Goal: Task Accomplishment & Management: Use online tool/utility

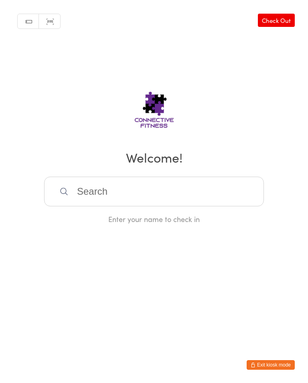
click at [99, 190] on input "search" at bounding box center [154, 192] width 220 height 30
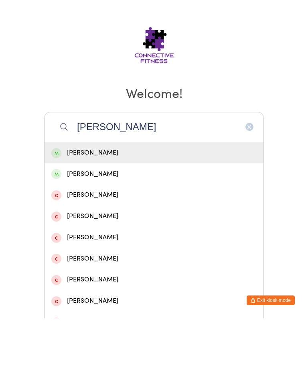
type input "[PERSON_NAME]"
click at [140, 212] on div "[PERSON_NAME]" at bounding box center [153, 217] width 205 height 11
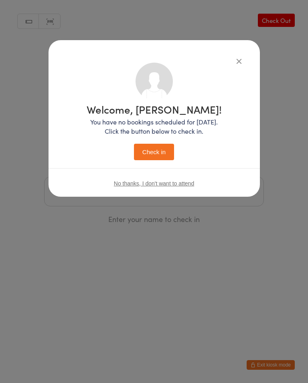
click at [154, 154] on button "Check in" at bounding box center [154, 152] width 40 height 16
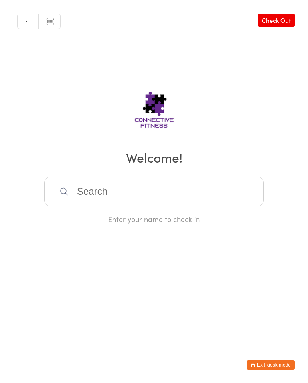
click at [189, 203] on input "search" at bounding box center [154, 192] width 220 height 30
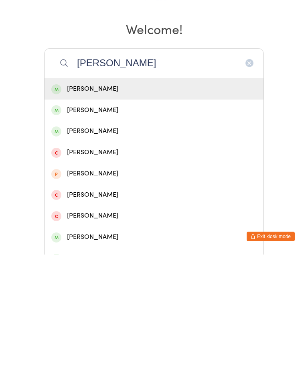
type input "[PERSON_NAME]"
click at [145, 212] on div "[PERSON_NAME]" at bounding box center [153, 217] width 205 height 11
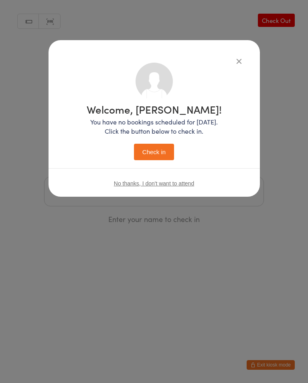
click at [156, 156] on button "Check in" at bounding box center [154, 152] width 40 height 16
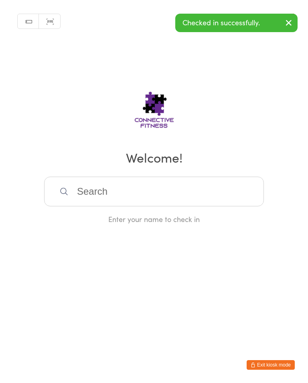
click at [244, 187] on input "search" at bounding box center [154, 192] width 220 height 30
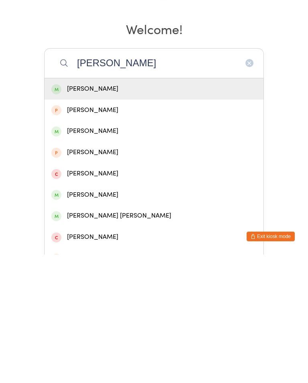
type input "[PERSON_NAME]"
click at [195, 212] on div "[PERSON_NAME]" at bounding box center [153, 217] width 205 height 11
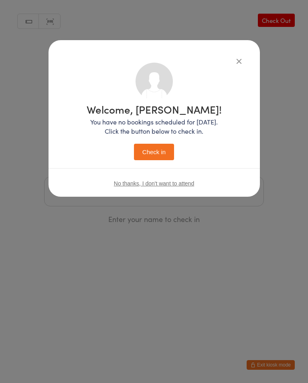
click at [162, 152] on button "Check in" at bounding box center [154, 152] width 40 height 16
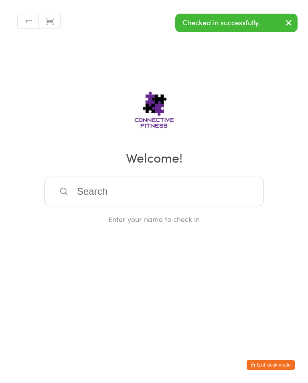
click at [234, 202] on input "search" at bounding box center [154, 192] width 220 height 30
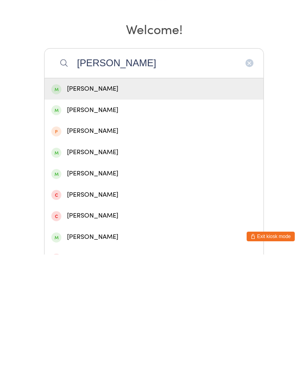
type input "[PERSON_NAME]"
click at [101, 275] on div "[PERSON_NAME]" at bounding box center [153, 280] width 205 height 11
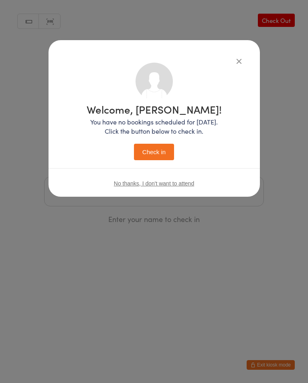
click at [165, 157] on button "Check in" at bounding box center [154, 152] width 40 height 16
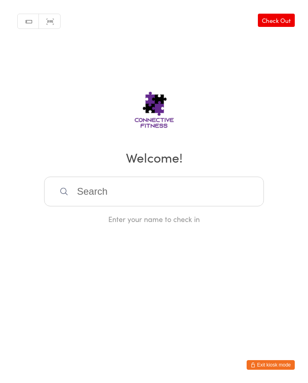
click at [134, 191] on input "search" at bounding box center [154, 192] width 220 height 30
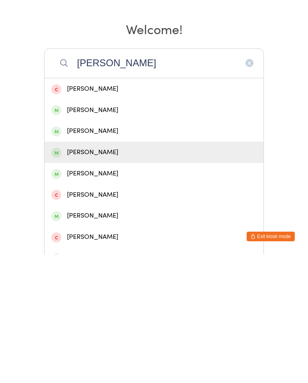
type input "[PERSON_NAME]"
click at [147, 275] on div "[PERSON_NAME]" at bounding box center [153, 280] width 205 height 11
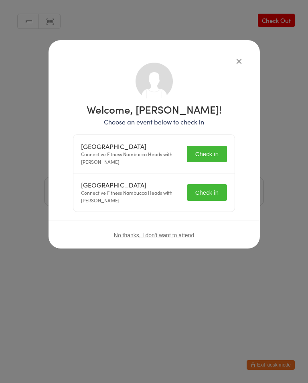
click at [236, 59] on icon "button" at bounding box center [239, 61] width 9 height 9
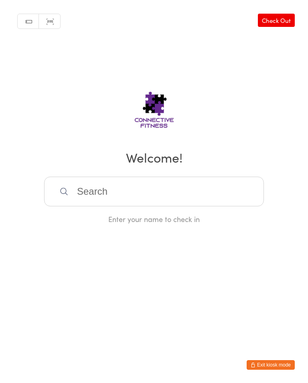
click at [176, 193] on input "search" at bounding box center [154, 192] width 220 height 30
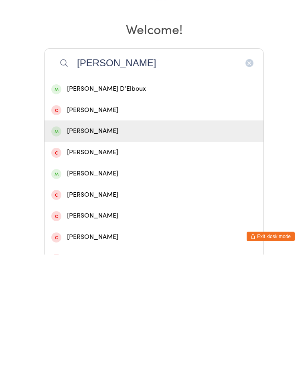
type input "[PERSON_NAME]"
click at [94, 254] on div "[PERSON_NAME]" at bounding box center [153, 259] width 205 height 11
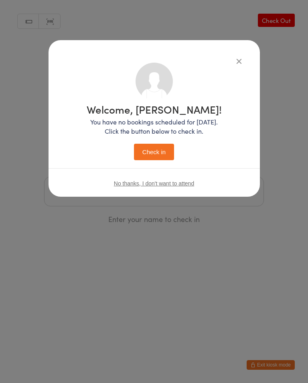
click at [156, 156] on button "Check in" at bounding box center [154, 152] width 40 height 16
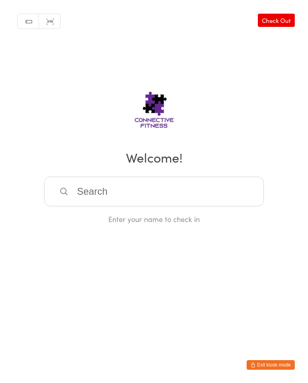
click at [193, 197] on input "search" at bounding box center [154, 192] width 220 height 30
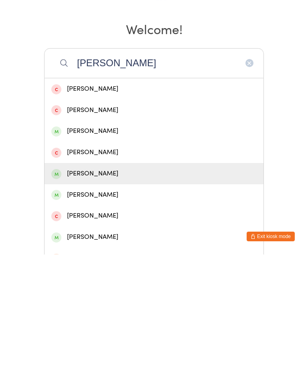
type input "[PERSON_NAME]"
click at [138, 297] on div "[PERSON_NAME]" at bounding box center [153, 302] width 205 height 11
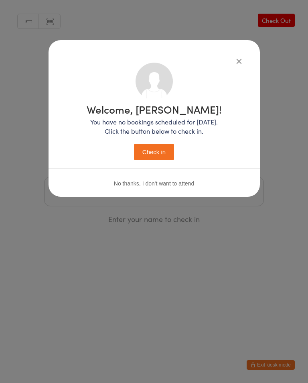
click at [161, 154] on button "Check in" at bounding box center [154, 152] width 40 height 16
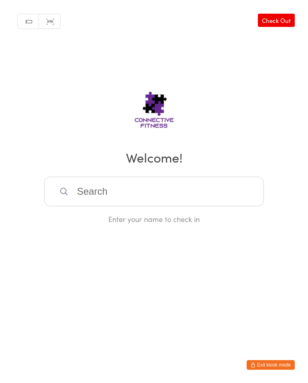
click at [116, 194] on input "search" at bounding box center [154, 192] width 220 height 30
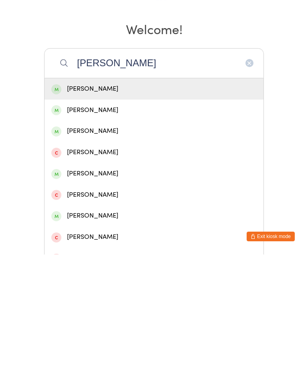
type input "[PERSON_NAME]"
click at [137, 212] on div "[PERSON_NAME]" at bounding box center [153, 217] width 205 height 11
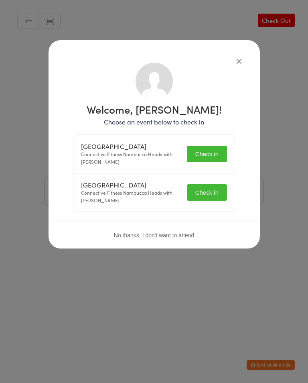
click at [205, 152] on button "Check in" at bounding box center [207, 154] width 40 height 16
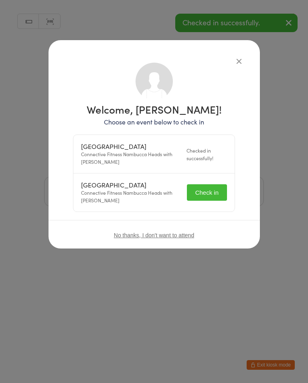
click at [205, 189] on button "Check in" at bounding box center [207, 192] width 40 height 16
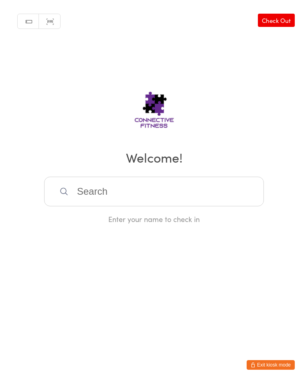
click at [224, 196] on input "search" at bounding box center [154, 192] width 220 height 30
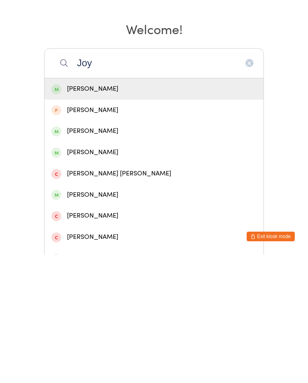
type input "Joy"
click at [221, 207] on div "[PERSON_NAME]" at bounding box center [154, 217] width 219 height 21
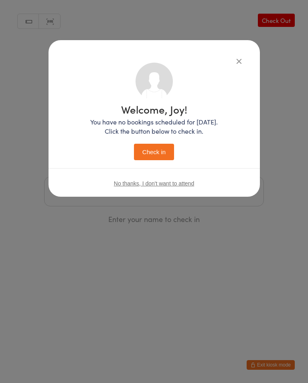
click at [158, 148] on button "Check in" at bounding box center [154, 152] width 40 height 16
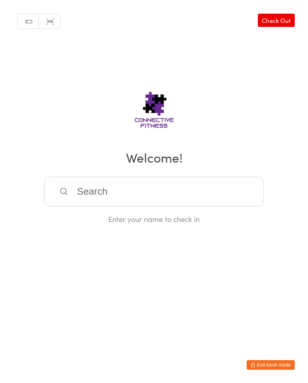
click at [137, 191] on input "search" at bounding box center [154, 192] width 220 height 30
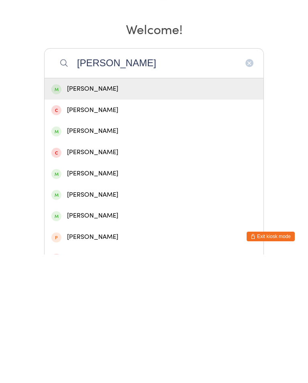
type input "[PERSON_NAME]"
click at [81, 249] on div "[PERSON_NAME]" at bounding box center [154, 259] width 219 height 21
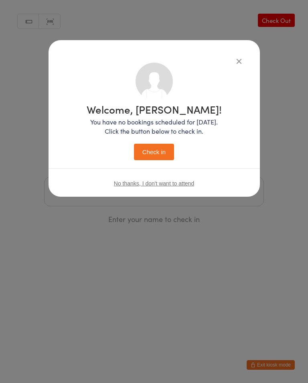
click at [149, 152] on button "Check in" at bounding box center [154, 152] width 40 height 16
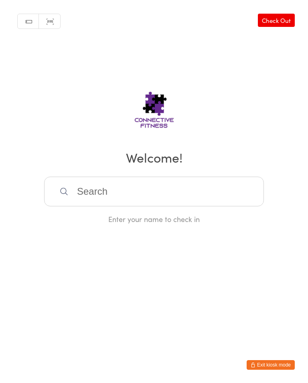
click at [286, 2] on div "Manual search Scanner input Check Out Welcome! Enter your name to check in" at bounding box center [154, 112] width 308 height 224
click at [288, 18] on link "Check Out" at bounding box center [276, 20] width 37 height 13
click at [195, 205] on input "search" at bounding box center [154, 192] width 220 height 30
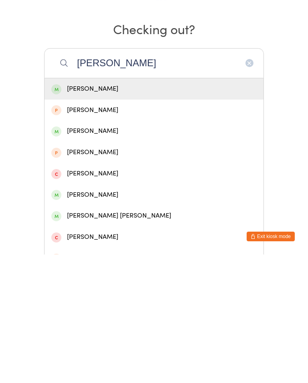
type input "[PERSON_NAME]"
click at [182, 212] on div "[PERSON_NAME]" at bounding box center [153, 217] width 205 height 11
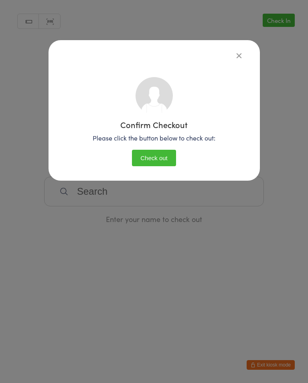
click at [173, 157] on button "Check out" at bounding box center [154, 158] width 44 height 16
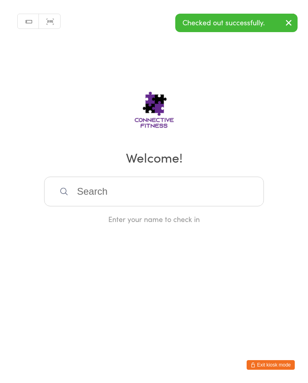
click at [287, 21] on icon "button" at bounding box center [289, 23] width 10 height 10
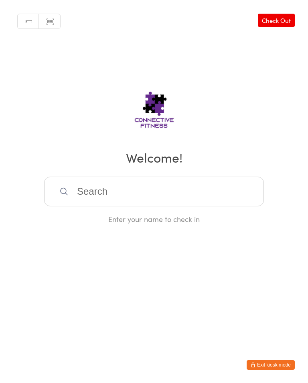
click at [286, 25] on link "Check Out" at bounding box center [276, 20] width 37 height 13
click at [197, 195] on input "search" at bounding box center [154, 192] width 220 height 30
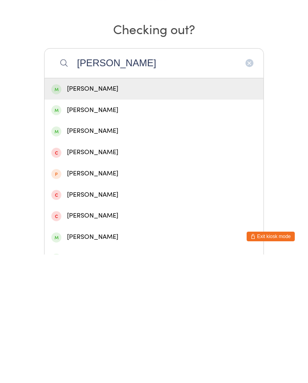
type input "[PERSON_NAME]"
click at [129, 212] on div "[PERSON_NAME]" at bounding box center [153, 217] width 205 height 11
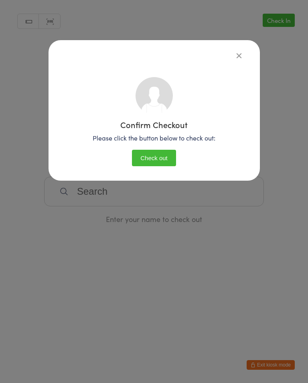
click at [153, 158] on button "Check out" at bounding box center [154, 158] width 44 height 16
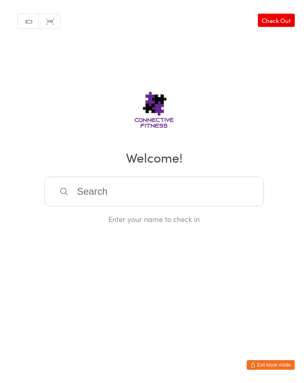
click at [213, 189] on input "search" at bounding box center [154, 192] width 220 height 30
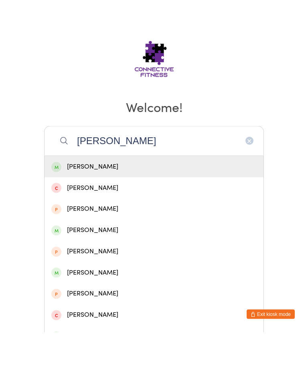
click at [135, 177] on input "[PERSON_NAME]" at bounding box center [154, 192] width 220 height 30
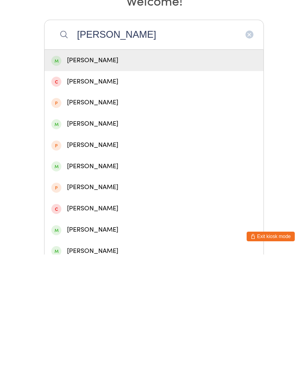
type input "[PERSON_NAME]"
click at [135, 268] on div "[PERSON_NAME]" at bounding box center [153, 273] width 205 height 11
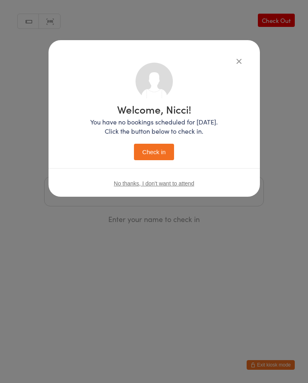
click at [235, 61] on icon "button" at bounding box center [239, 61] width 9 height 9
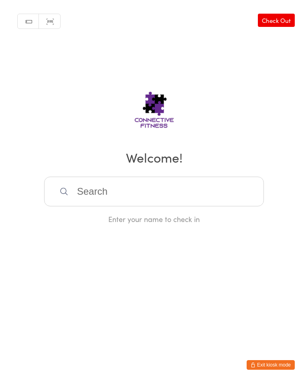
click at [159, 195] on input "search" at bounding box center [154, 192] width 220 height 30
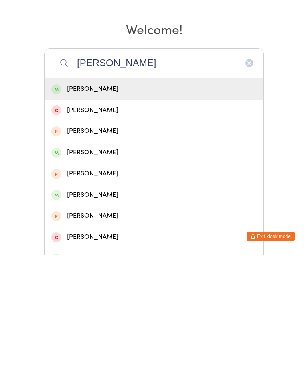
type input "[PERSON_NAME]"
click at [124, 212] on div "[PERSON_NAME]" at bounding box center [153, 217] width 205 height 11
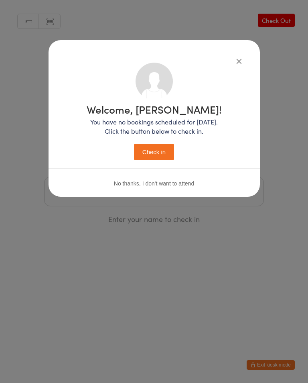
click at [162, 154] on button "Check in" at bounding box center [154, 152] width 40 height 16
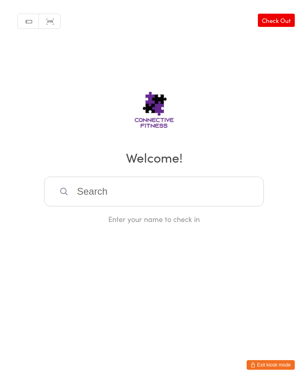
click at [149, 198] on input "search" at bounding box center [154, 192] width 220 height 30
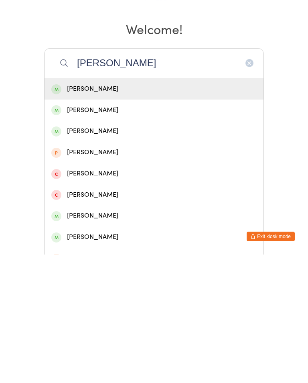
type input "[PERSON_NAME]"
click at [92, 212] on div "[PERSON_NAME]" at bounding box center [153, 217] width 205 height 11
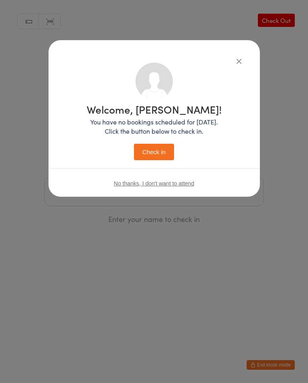
click at [154, 153] on button "Check in" at bounding box center [154, 152] width 40 height 16
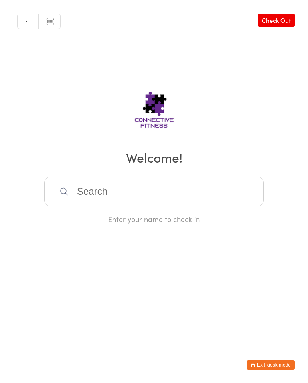
click at [96, 195] on input "search" at bounding box center [154, 192] width 220 height 30
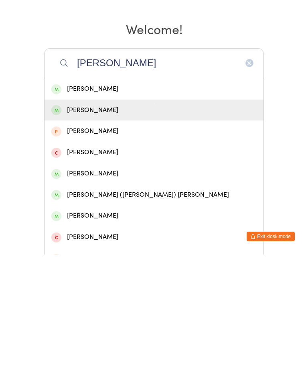
type input "[PERSON_NAME]"
click at [112, 233] on div "[PERSON_NAME]" at bounding box center [153, 238] width 205 height 11
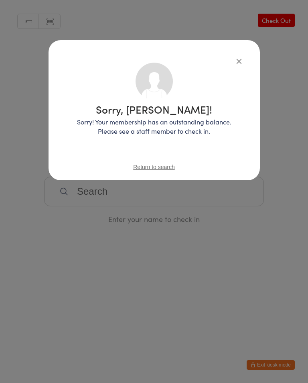
click at [235, 62] on icon "button" at bounding box center [239, 61] width 9 height 9
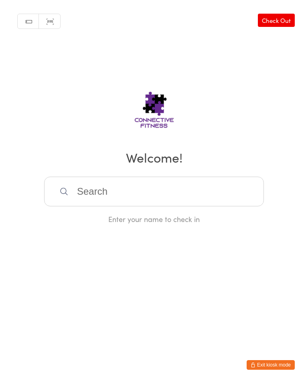
click at [111, 184] on input "search" at bounding box center [154, 192] width 220 height 30
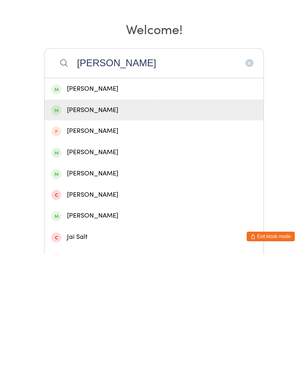
type input "[PERSON_NAME]"
click at [69, 228] on div "[PERSON_NAME]" at bounding box center [154, 238] width 219 height 21
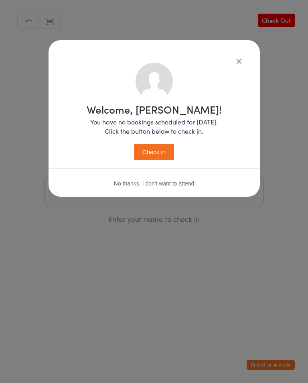
click at [151, 150] on button "Check in" at bounding box center [154, 152] width 40 height 16
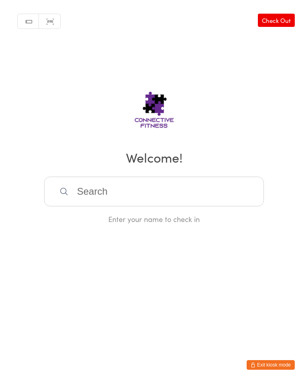
click at [139, 189] on input "search" at bounding box center [154, 192] width 220 height 30
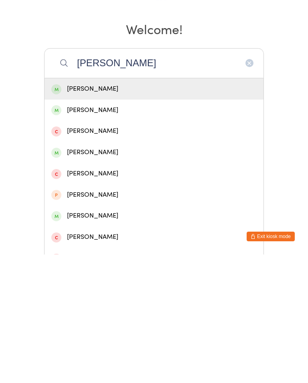
type input "[PERSON_NAME]"
click at [136, 212] on div "[PERSON_NAME]" at bounding box center [153, 217] width 205 height 11
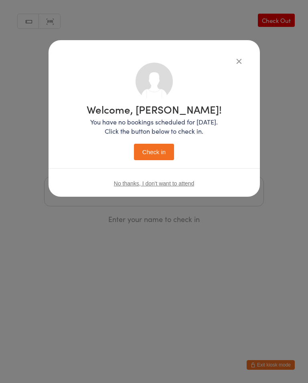
click at [160, 147] on button "Check in" at bounding box center [154, 152] width 40 height 16
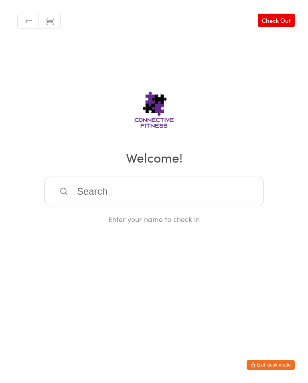
click at [180, 198] on input "search" at bounding box center [154, 192] width 220 height 30
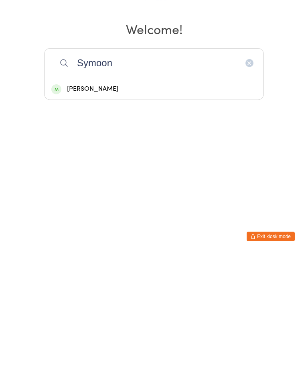
type input "Symoon"
click at [166, 212] on div "[PERSON_NAME]" at bounding box center [153, 217] width 205 height 11
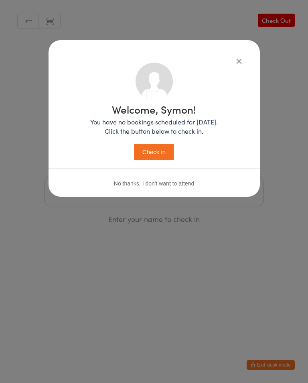
click at [163, 148] on button "Check in" at bounding box center [154, 152] width 40 height 16
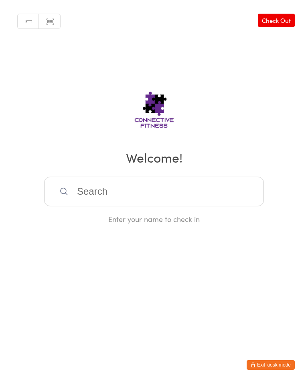
click at [156, 202] on input "search" at bounding box center [154, 192] width 220 height 30
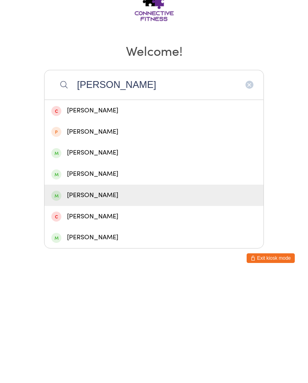
type input "[PERSON_NAME]"
click at [104, 297] on div "[PERSON_NAME]" at bounding box center [153, 302] width 205 height 11
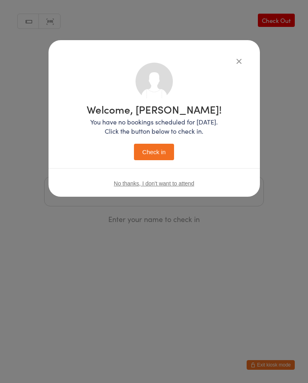
click at [158, 154] on button "Check in" at bounding box center [154, 152] width 40 height 16
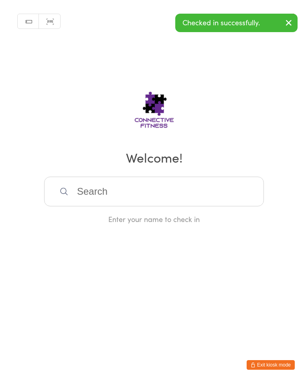
click at [165, 193] on input "search" at bounding box center [154, 192] width 220 height 30
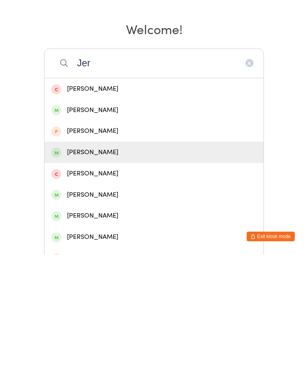
type input "Jer"
click at [104, 270] on div "[PERSON_NAME]" at bounding box center [154, 280] width 219 height 21
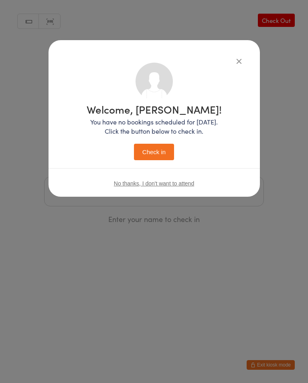
click at [163, 152] on button "Check in" at bounding box center [154, 152] width 40 height 16
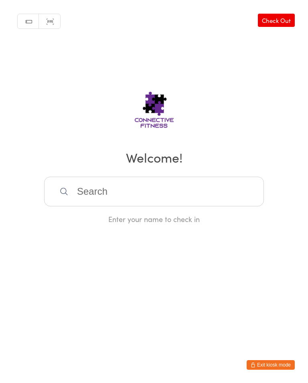
click at [281, 27] on link "Check Out" at bounding box center [276, 20] width 37 height 13
click at [274, 24] on link "Check In" at bounding box center [279, 20] width 32 height 13
click at [291, 19] on link "Check Out" at bounding box center [276, 20] width 37 height 13
click at [93, 186] on input "search" at bounding box center [154, 192] width 220 height 30
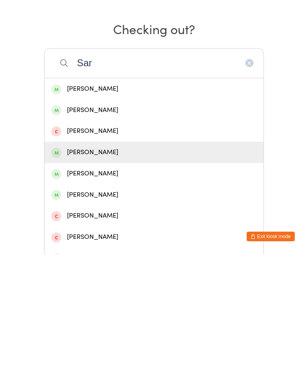
type input "Sar"
click at [113, 275] on div "[PERSON_NAME]" at bounding box center [153, 280] width 205 height 11
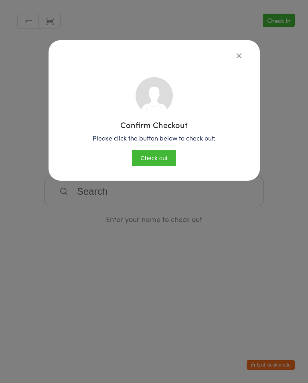
click at [154, 159] on button "Check out" at bounding box center [154, 158] width 44 height 16
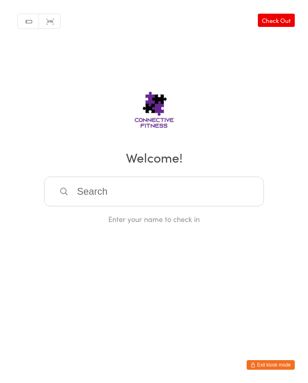
click at [84, 193] on input "search" at bounding box center [154, 192] width 220 height 30
click at [87, 190] on input "search" at bounding box center [154, 192] width 220 height 30
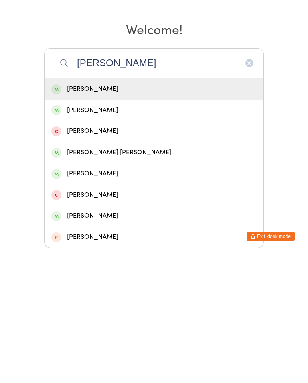
type input "[PERSON_NAME]"
click at [75, 207] on div "[PERSON_NAME]" at bounding box center [154, 217] width 219 height 21
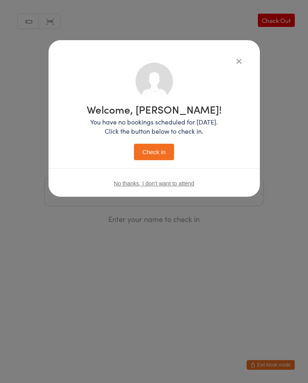
click at [160, 149] on button "Check in" at bounding box center [154, 152] width 40 height 16
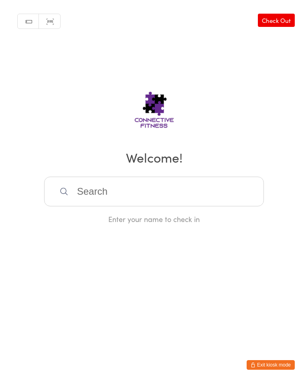
click at [169, 199] on input "search" at bounding box center [154, 192] width 220 height 30
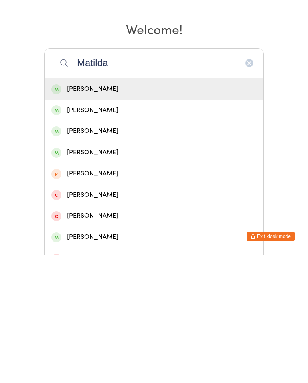
type input "Matilda"
click at [128, 212] on div "[PERSON_NAME]" at bounding box center [153, 217] width 205 height 11
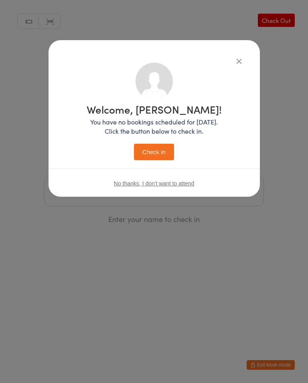
click at [155, 153] on button "Check in" at bounding box center [154, 152] width 40 height 16
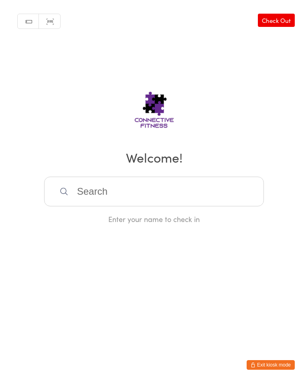
click at [127, 200] on input "search" at bounding box center [154, 192] width 220 height 30
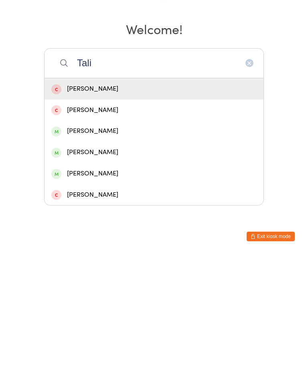
type input "Tali"
click at [119, 275] on div "[PERSON_NAME]" at bounding box center [153, 280] width 205 height 11
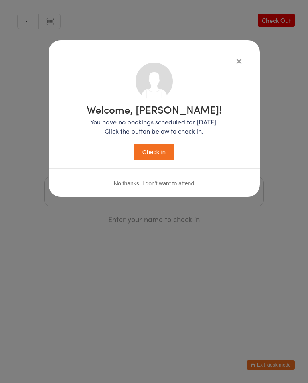
click at [154, 141] on div "Welcome, [PERSON_NAME]! You have no bookings scheduled for [DATE]. Click the bu…" at bounding box center [154, 132] width 135 height 56
click at [146, 155] on button "Check in" at bounding box center [154, 152] width 40 height 16
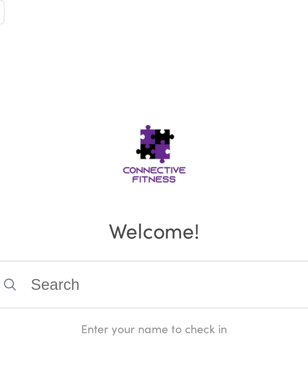
click at [68, 177] on input "search" at bounding box center [154, 192] width 220 height 30
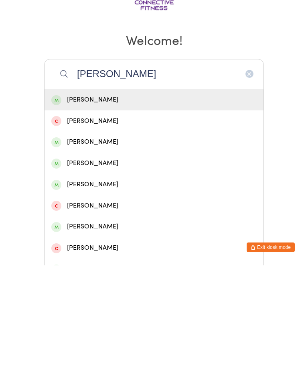
type input "[PERSON_NAME]"
click at [144, 275] on div "[PERSON_NAME]" at bounding box center [153, 280] width 205 height 11
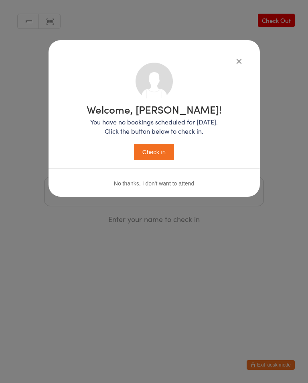
click at [162, 152] on button "Check in" at bounding box center [154, 152] width 40 height 16
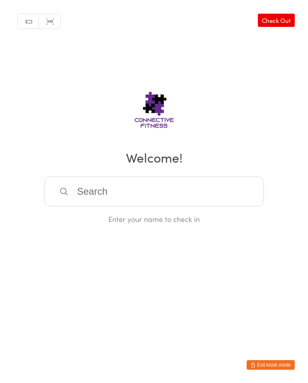
click at [124, 197] on input "search" at bounding box center [154, 192] width 220 height 30
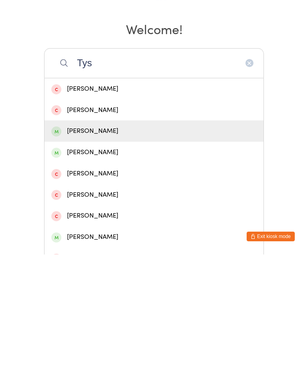
type input "Tys"
click at [104, 254] on div "[PERSON_NAME]" at bounding box center [153, 259] width 205 height 11
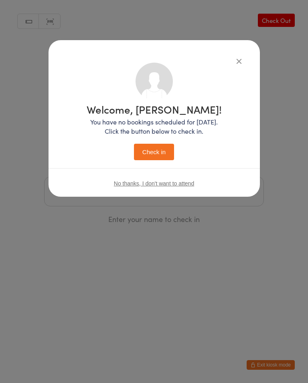
click at [161, 153] on button "Check in" at bounding box center [154, 152] width 40 height 16
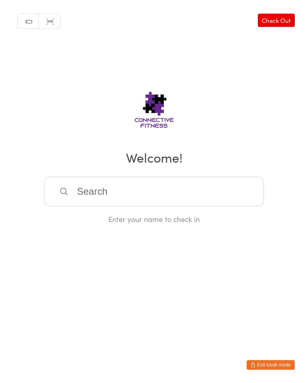
click at [201, 176] on div "Manual search Scanner input Check Out Welcome! Enter your name to check in" at bounding box center [154, 112] width 308 height 224
click at [211, 197] on input "search" at bounding box center [154, 192] width 220 height 30
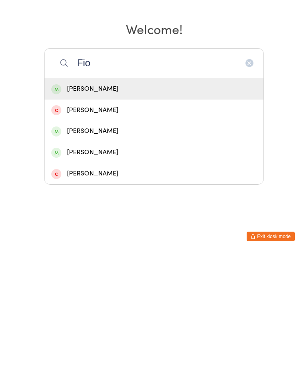
type input "Fio"
click at [209, 207] on div "[PERSON_NAME]" at bounding box center [154, 217] width 219 height 21
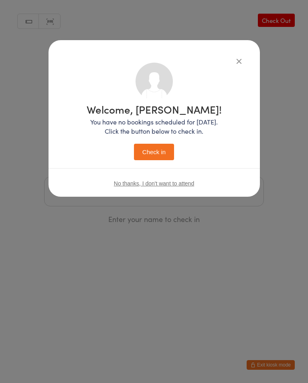
click at [172, 148] on button "Check in" at bounding box center [154, 152] width 40 height 16
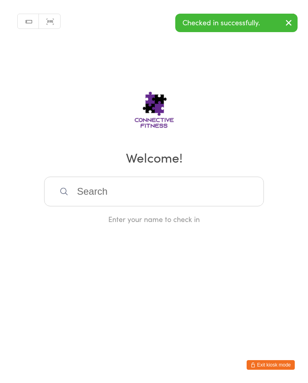
click at [179, 191] on input "search" at bounding box center [154, 192] width 220 height 30
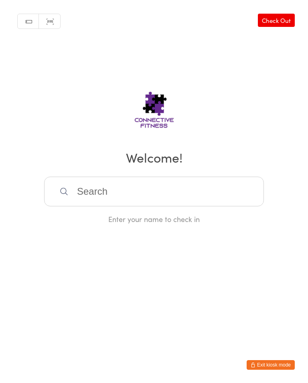
click at [134, 192] on input "search" at bounding box center [154, 192] width 220 height 30
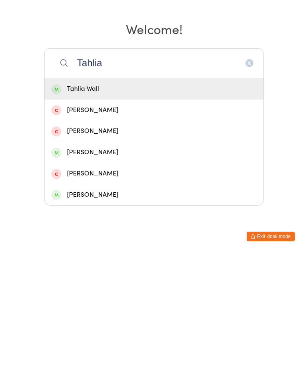
type input "Tahlia"
click at [160, 212] on div "Tahlia Wall" at bounding box center [153, 217] width 205 height 11
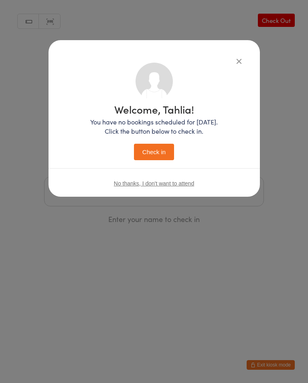
click at [159, 156] on button "Check in" at bounding box center [154, 152] width 40 height 16
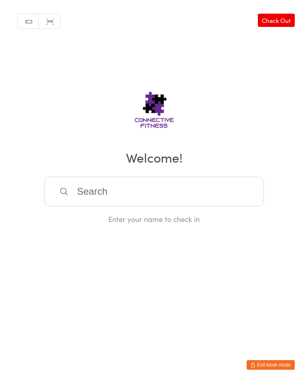
click at [225, 185] on input "search" at bounding box center [154, 192] width 220 height 30
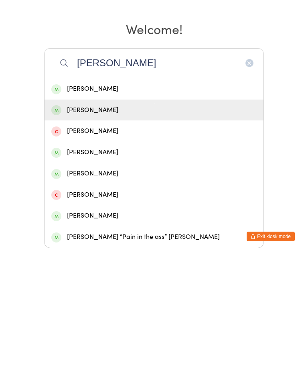
type input "[PERSON_NAME]"
click at [98, 233] on div "[PERSON_NAME]" at bounding box center [153, 238] width 205 height 11
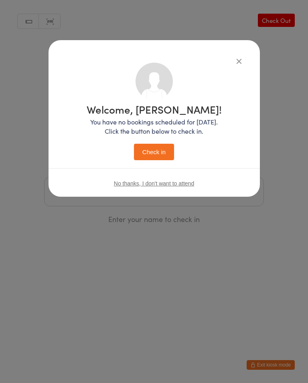
click at [159, 156] on button "Check in" at bounding box center [154, 152] width 40 height 16
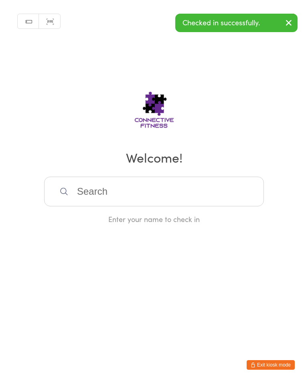
click at [124, 196] on input "search" at bounding box center [154, 192] width 220 height 30
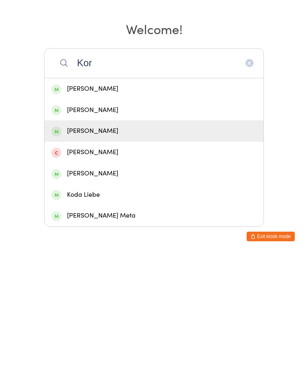
type input "Kor"
click at [80, 254] on div "[PERSON_NAME]" at bounding box center [153, 259] width 205 height 11
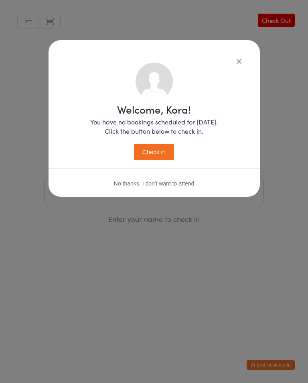
click at [156, 150] on button "Check in" at bounding box center [154, 152] width 40 height 16
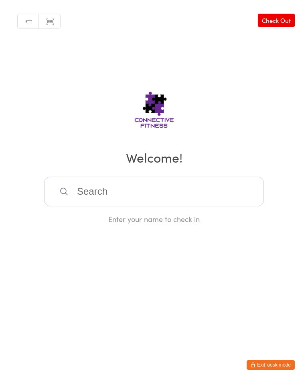
click at [278, 20] on link "Check Out" at bounding box center [276, 20] width 37 height 13
click at [208, 197] on input "search" at bounding box center [154, 192] width 220 height 30
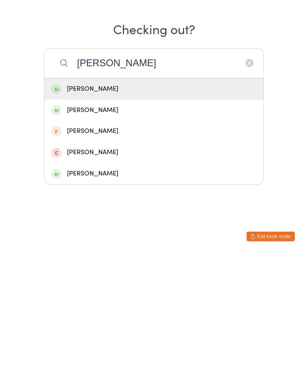
type input "[PERSON_NAME]"
click at [111, 212] on div "[PERSON_NAME]" at bounding box center [153, 217] width 205 height 11
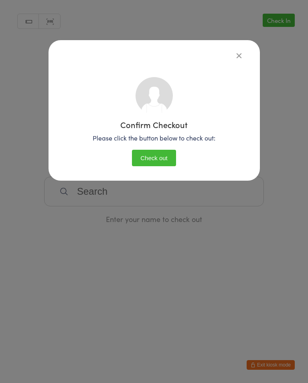
click at [162, 160] on button "Check out" at bounding box center [154, 158] width 44 height 16
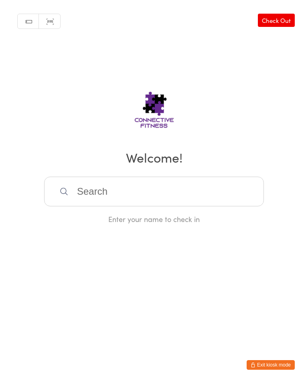
click at [167, 199] on input "search" at bounding box center [154, 192] width 220 height 30
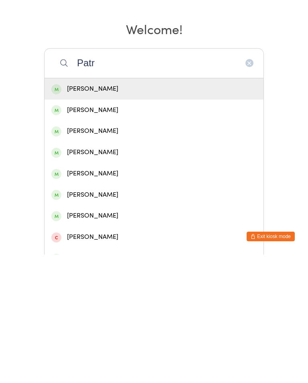
type input "Patr"
click at [132, 212] on div "[PERSON_NAME]" at bounding box center [153, 217] width 205 height 11
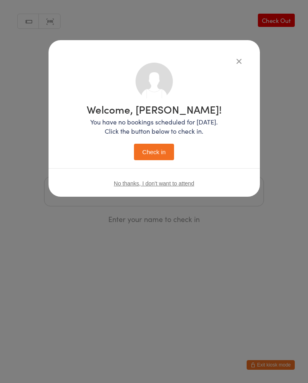
click at [160, 148] on button "Check in" at bounding box center [154, 152] width 40 height 16
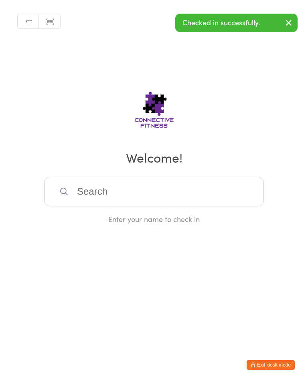
click at [135, 195] on input "search" at bounding box center [154, 192] width 220 height 30
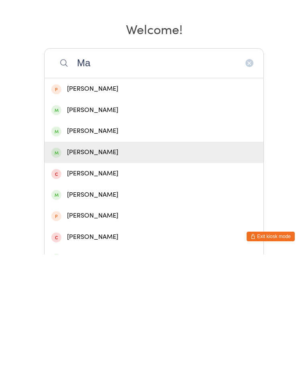
type input "Ma"
click at [81, 270] on div "[PERSON_NAME]" at bounding box center [154, 280] width 219 height 21
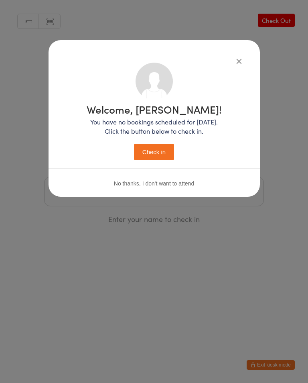
click at [165, 145] on button "Check in" at bounding box center [154, 152] width 40 height 16
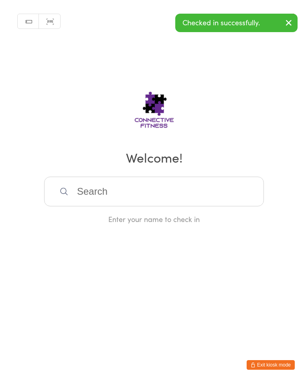
click at [131, 194] on input "search" at bounding box center [154, 192] width 220 height 30
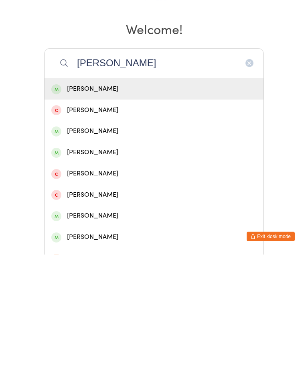
type input "[PERSON_NAME]"
click at [67, 254] on div "[PERSON_NAME]" at bounding box center [153, 259] width 205 height 11
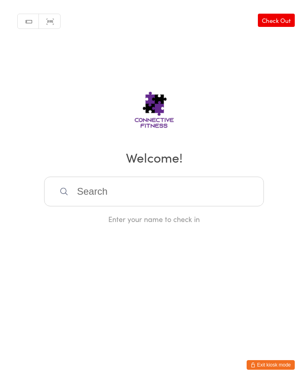
click at [67, 138] on div "Manual search Scanner input Check Out Welcome! Enter your name to check in" at bounding box center [154, 112] width 308 height 224
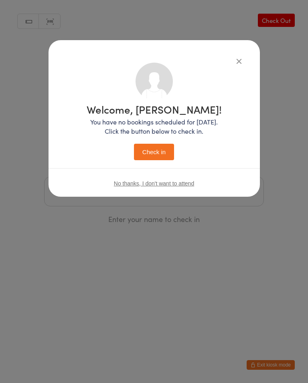
click at [149, 150] on button "Check in" at bounding box center [154, 152] width 40 height 16
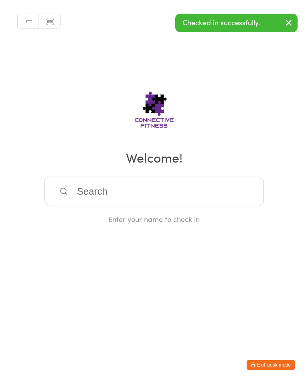
click at [96, 190] on input "search" at bounding box center [154, 192] width 220 height 30
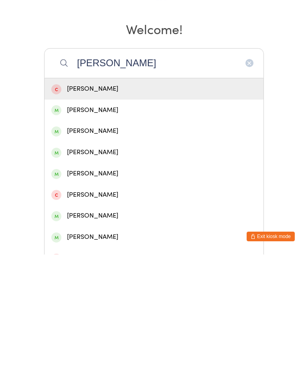
type input "[PERSON_NAME]"
click at [102, 275] on div "[PERSON_NAME]" at bounding box center [153, 280] width 205 height 11
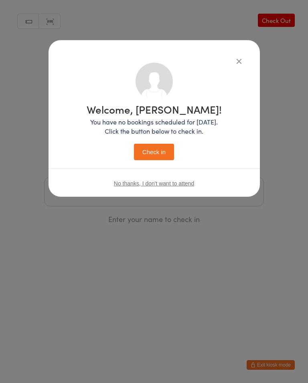
click at [158, 150] on button "Check in" at bounding box center [154, 152] width 40 height 16
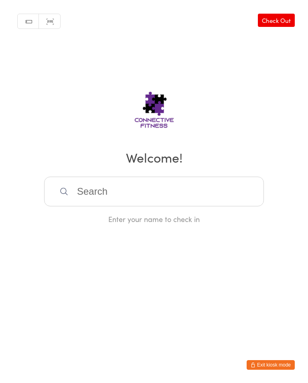
click at [115, 195] on input "search" at bounding box center [154, 192] width 220 height 30
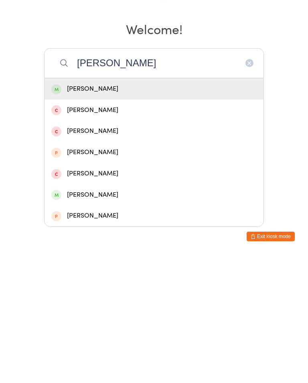
type input "[PERSON_NAME]"
click at [143, 212] on div "[PERSON_NAME]" at bounding box center [153, 217] width 205 height 11
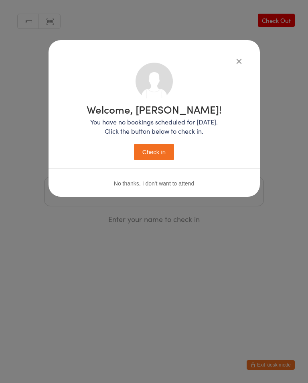
click at [156, 146] on button "Check in" at bounding box center [154, 152] width 40 height 16
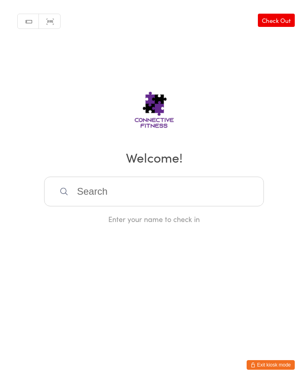
click at [160, 189] on input "search" at bounding box center [154, 192] width 220 height 30
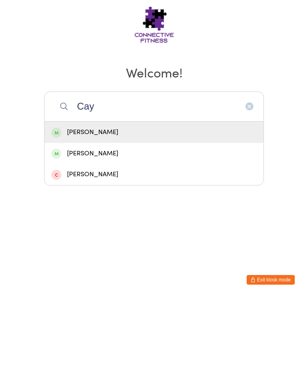
type input "Cay"
click at [145, 212] on div "[PERSON_NAME]" at bounding box center [153, 217] width 205 height 11
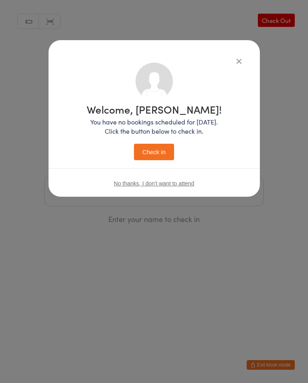
click at [158, 150] on button "Check in" at bounding box center [154, 152] width 40 height 16
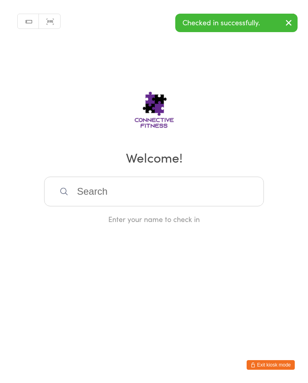
click at [204, 189] on input "search" at bounding box center [154, 192] width 220 height 30
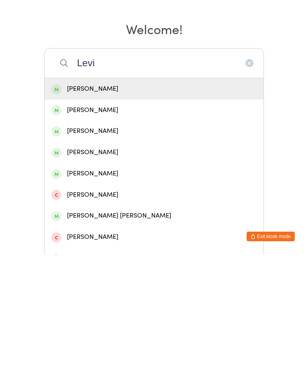
type input "Levi"
click at [133, 233] on div "[PERSON_NAME]" at bounding box center [153, 238] width 205 height 11
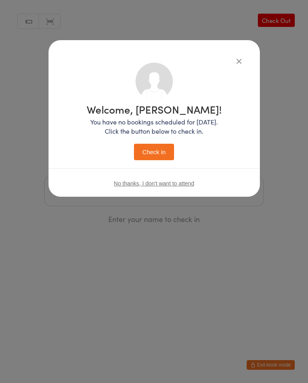
click at [158, 156] on button "Check in" at bounding box center [154, 152] width 40 height 16
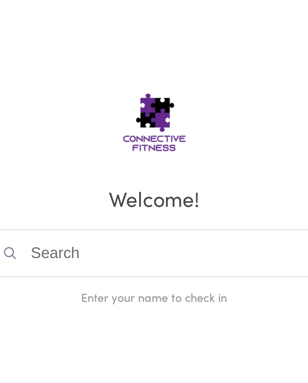
click at [114, 177] on input "search" at bounding box center [154, 192] width 220 height 30
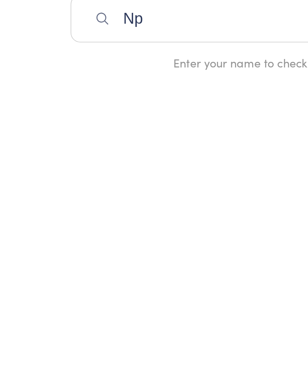
type input "N"
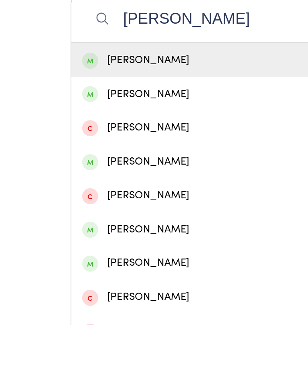
type input "[PERSON_NAME]"
click at [148, 212] on div "[PERSON_NAME]" at bounding box center [153, 217] width 205 height 11
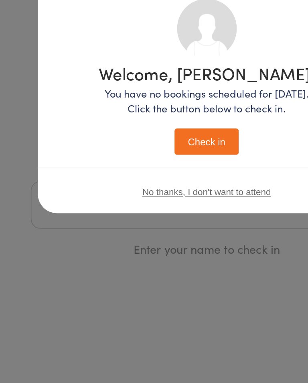
click at [134, 144] on button "Check in" at bounding box center [154, 152] width 40 height 16
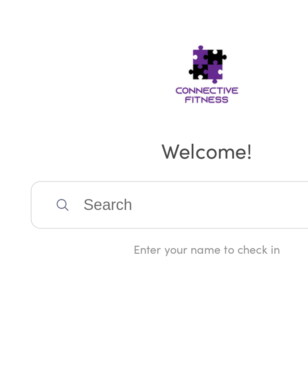
click at [152, 177] on input "search" at bounding box center [154, 192] width 220 height 30
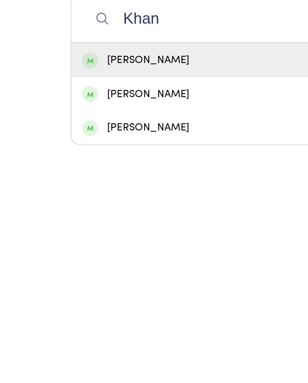
type input "Khan"
click at [129, 212] on div "[PERSON_NAME]" at bounding box center [153, 217] width 205 height 11
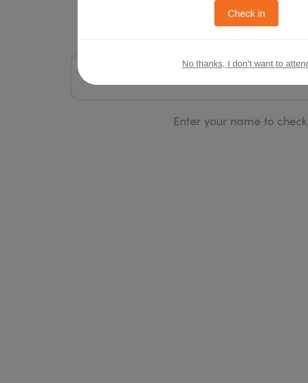
click at [167, 144] on button "Check in" at bounding box center [154, 152] width 40 height 16
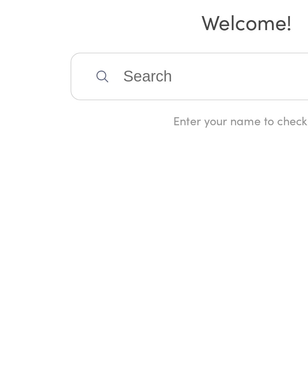
click at [119, 177] on input "search" at bounding box center [154, 192] width 220 height 30
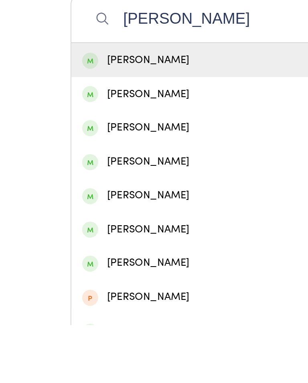
type input "[PERSON_NAME]"
click at [134, 212] on div "[PERSON_NAME]" at bounding box center [153, 217] width 205 height 11
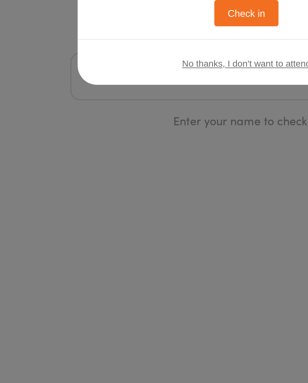
click at [158, 144] on button "Check in" at bounding box center [154, 152] width 40 height 16
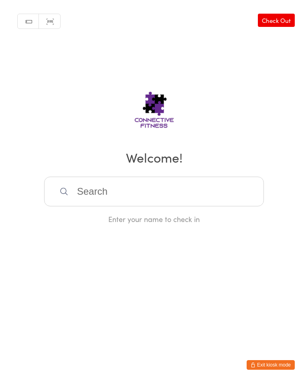
click at [232, 191] on input "search" at bounding box center [154, 192] width 220 height 30
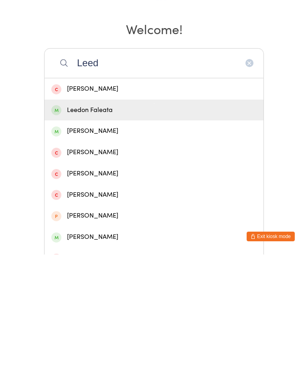
type input "Leed"
click at [171, 233] on div "Leedon Faleata" at bounding box center [153, 238] width 205 height 11
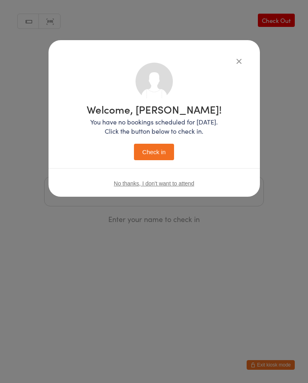
click at [165, 149] on button "Check in" at bounding box center [154, 152] width 40 height 16
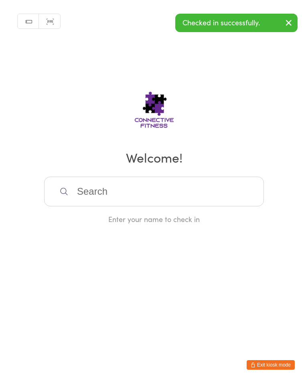
click at [210, 186] on input "search" at bounding box center [154, 192] width 220 height 30
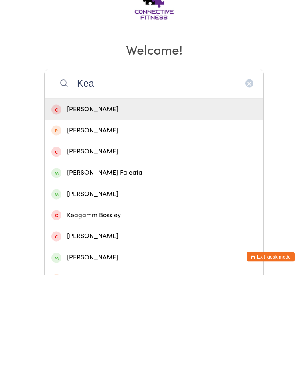
type input "Kea"
click at [158, 275] on div "[PERSON_NAME] Faleata" at bounding box center [153, 280] width 205 height 11
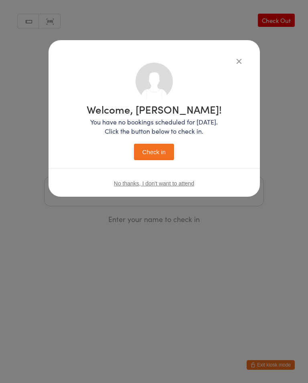
click at [159, 155] on button "Check in" at bounding box center [154, 152] width 40 height 16
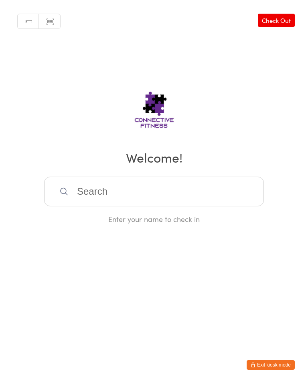
click at [202, 191] on input "search" at bounding box center [154, 192] width 220 height 30
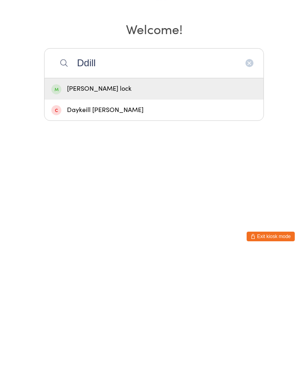
type input "Ddill"
click at [168, 212] on div "[PERSON_NAME] lock" at bounding box center [153, 217] width 205 height 11
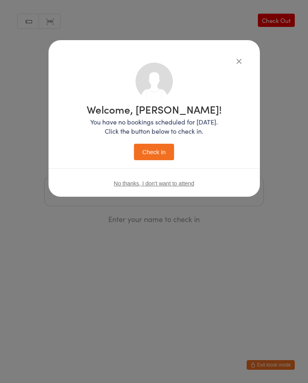
click at [165, 151] on button "Check in" at bounding box center [154, 152] width 40 height 16
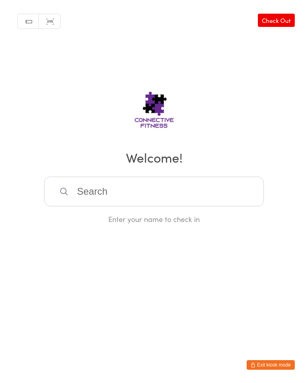
click at [224, 196] on input "search" at bounding box center [154, 192] width 220 height 30
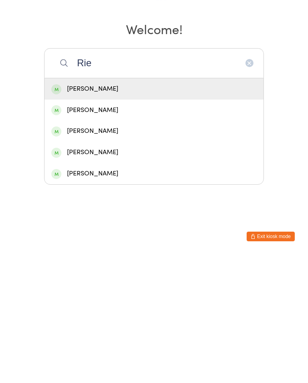
type input "Rie"
click at [187, 212] on div "[PERSON_NAME]" at bounding box center [153, 217] width 205 height 11
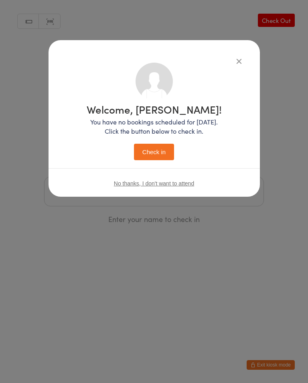
click at [159, 154] on button "Check in" at bounding box center [154, 152] width 40 height 16
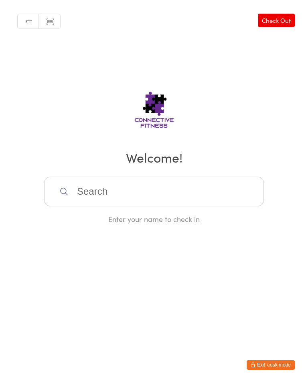
click at [124, 186] on input "search" at bounding box center [154, 192] width 220 height 30
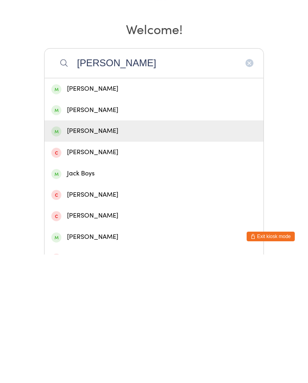
type input "[PERSON_NAME]"
click at [113, 254] on div "[PERSON_NAME]" at bounding box center [153, 259] width 205 height 11
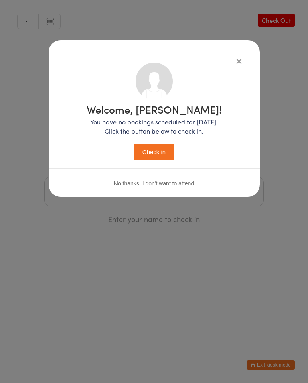
click at [163, 152] on button "Check in" at bounding box center [154, 152] width 40 height 16
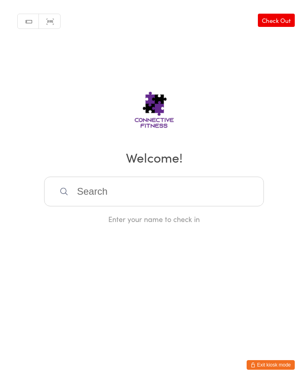
click at [124, 206] on input "search" at bounding box center [154, 192] width 220 height 30
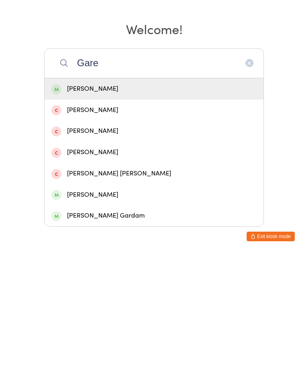
type input "Gare"
click at [109, 212] on div "[PERSON_NAME]" at bounding box center [153, 217] width 205 height 11
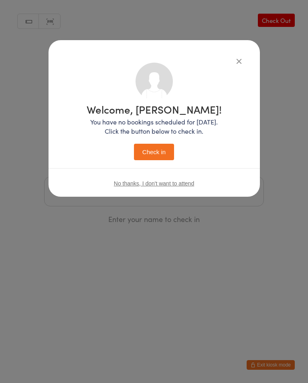
click at [156, 157] on button "Check in" at bounding box center [154, 152] width 40 height 16
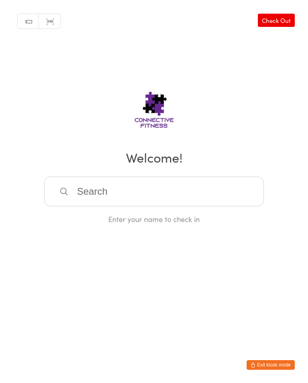
click at [158, 191] on input "search" at bounding box center [154, 192] width 220 height 30
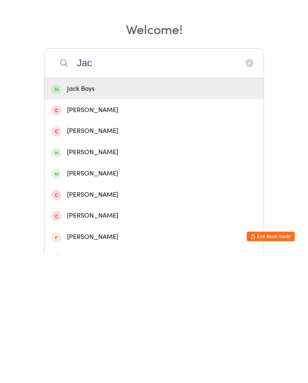
type input "Jac"
click at [111, 212] on div "Jack Boys" at bounding box center [153, 217] width 205 height 11
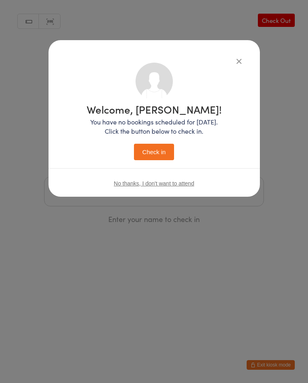
click at [162, 151] on button "Check in" at bounding box center [154, 152] width 40 height 16
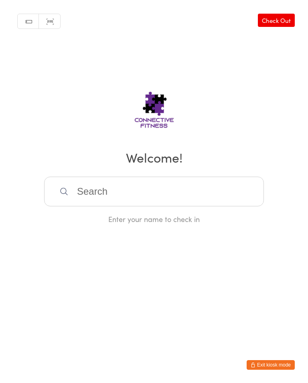
click at [282, 17] on link "Check Out" at bounding box center [276, 20] width 37 height 13
click at [195, 195] on input "search" at bounding box center [154, 192] width 220 height 30
click at [193, 196] on input "search" at bounding box center [154, 192] width 220 height 30
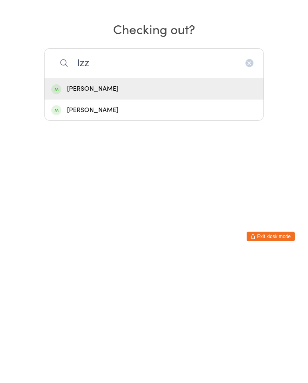
type input "Izz"
click at [173, 212] on div "[PERSON_NAME]" at bounding box center [153, 217] width 205 height 11
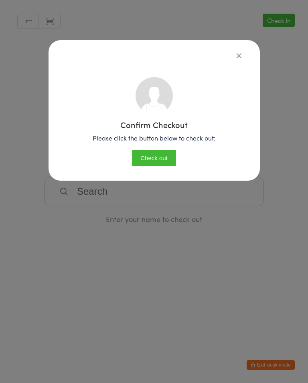
click at [163, 162] on button "Check out" at bounding box center [154, 158] width 44 height 16
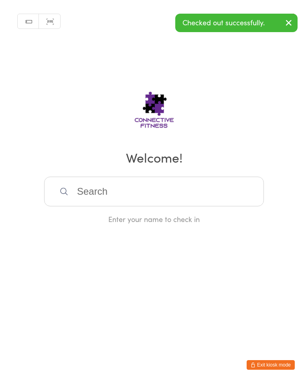
click at [288, 23] on icon "button" at bounding box center [289, 23] width 10 height 10
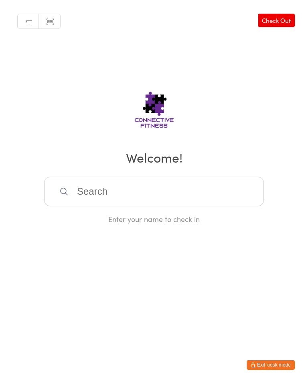
click at [284, 18] on link "Check Out" at bounding box center [276, 20] width 37 height 13
click at [116, 195] on input "search" at bounding box center [154, 192] width 220 height 30
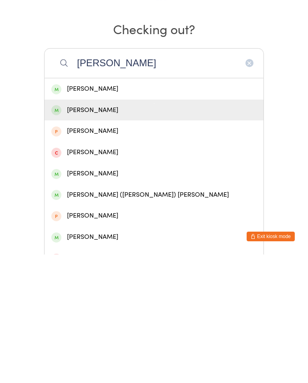
type input "[PERSON_NAME]"
click at [99, 233] on div "[PERSON_NAME]" at bounding box center [153, 238] width 205 height 11
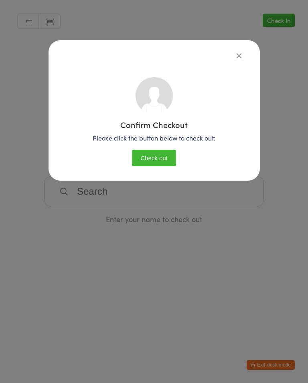
click at [157, 155] on button "Check out" at bounding box center [154, 158] width 44 height 16
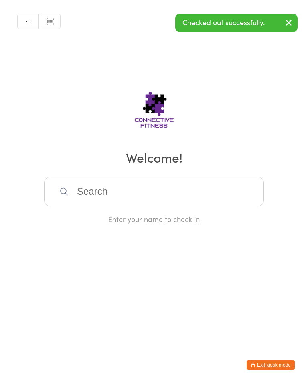
click at [287, 22] on icon "button" at bounding box center [289, 23] width 10 height 10
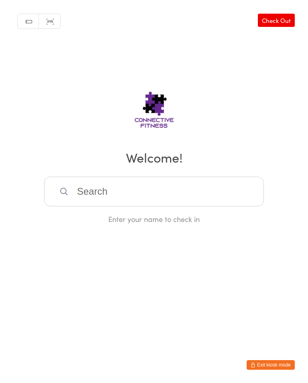
click at [284, 17] on link "Check Out" at bounding box center [276, 20] width 37 height 13
click at [187, 183] on input "search" at bounding box center [154, 192] width 220 height 30
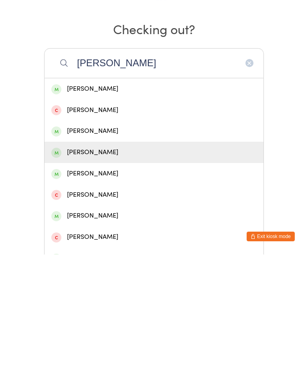
type input "[PERSON_NAME]"
click at [120, 275] on div "[PERSON_NAME]" at bounding box center [153, 280] width 205 height 11
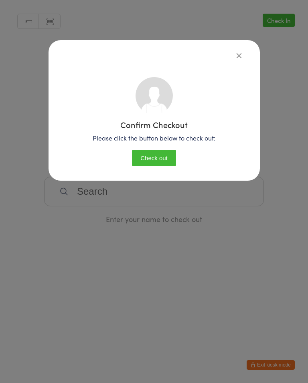
click at [159, 155] on button "Check out" at bounding box center [154, 158] width 44 height 16
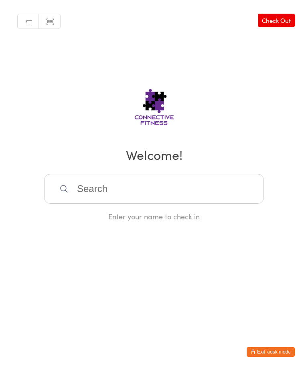
click at [111, 187] on input "search" at bounding box center [154, 189] width 220 height 30
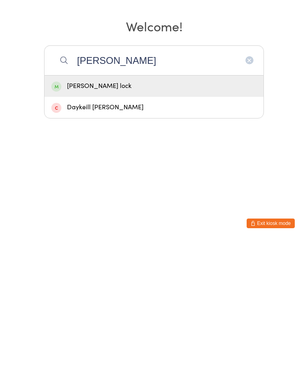
type input "Dill"
click at [79, 209] on div "[PERSON_NAME] lock" at bounding box center [153, 214] width 205 height 11
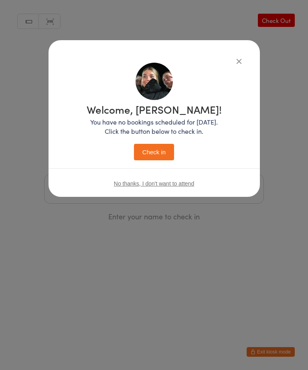
click at [234, 54] on div "Welcome, [PERSON_NAME]! You have no bookings scheduled for [DATE]. Click the bu…" at bounding box center [154, 118] width 211 height 156
click at [241, 60] on button "button" at bounding box center [239, 61] width 10 height 10
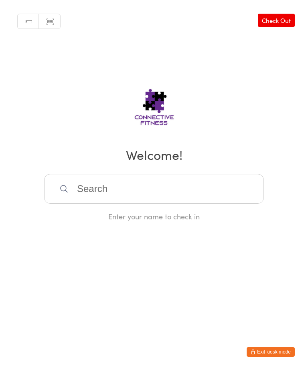
click at [126, 197] on input "search" at bounding box center [154, 189] width 220 height 30
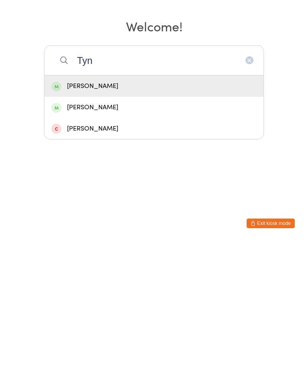
type input "Tyn"
click at [123, 209] on div "Tynan Forsyth" at bounding box center [153, 214] width 205 height 11
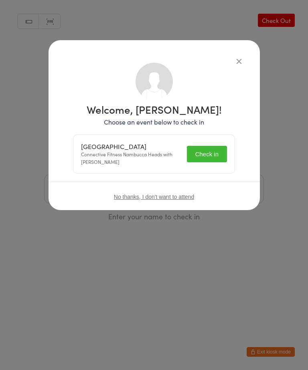
click at [190, 149] on button "Check in" at bounding box center [207, 154] width 40 height 16
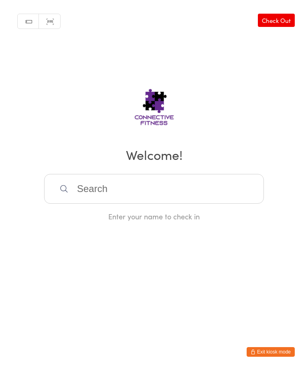
click at [157, 203] on input "search" at bounding box center [154, 189] width 220 height 30
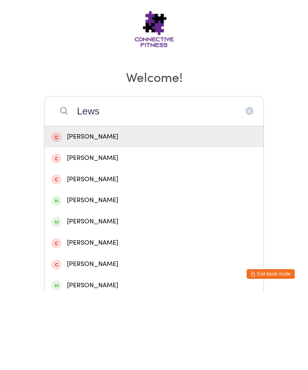
type input "Lews"
click at [102, 294] on div "[PERSON_NAME]" at bounding box center [153, 299] width 205 height 11
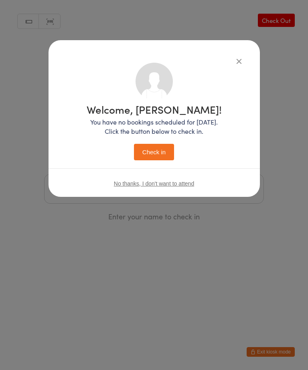
click at [160, 150] on button "Check in" at bounding box center [154, 152] width 40 height 16
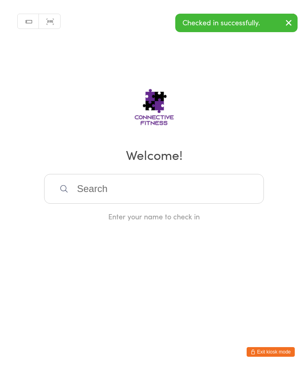
click at [167, 202] on input "search" at bounding box center [154, 189] width 220 height 30
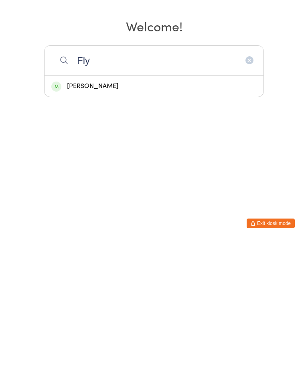
type input "Fly"
click at [151, 209] on div "[PERSON_NAME]" at bounding box center [153, 214] width 205 height 11
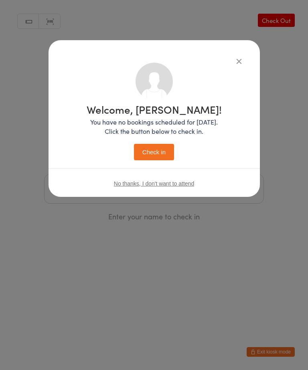
click at [163, 158] on button "Check in" at bounding box center [154, 152] width 40 height 16
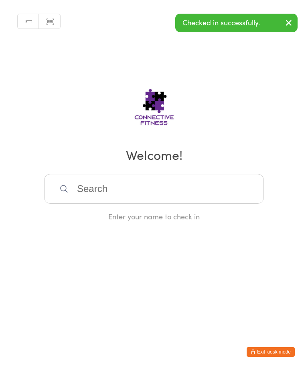
click at [120, 195] on input "search" at bounding box center [154, 189] width 220 height 30
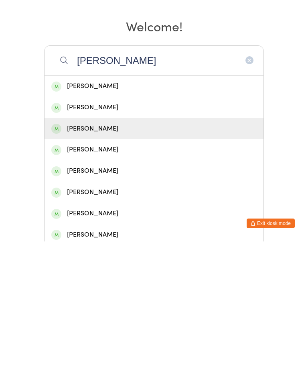
type input "Daniel"
click at [80, 252] on div "[PERSON_NAME]" at bounding box center [153, 257] width 205 height 11
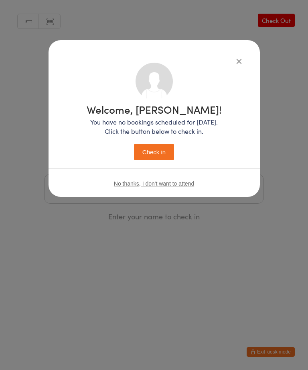
click at [148, 157] on button "Check in" at bounding box center [154, 152] width 40 height 16
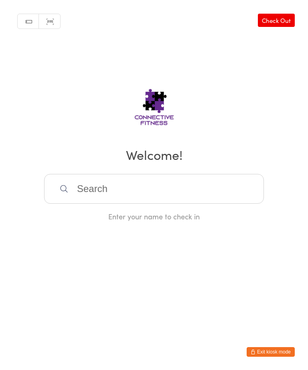
click at [107, 191] on input "search" at bounding box center [154, 189] width 220 height 30
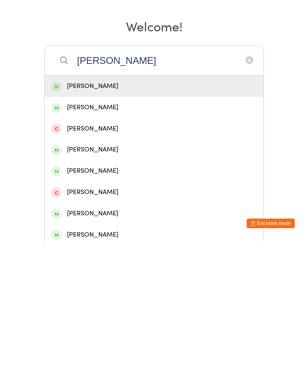
type input "Andreas"
click at [110, 230] on div "Andreas Faulwetter" at bounding box center [153, 235] width 205 height 11
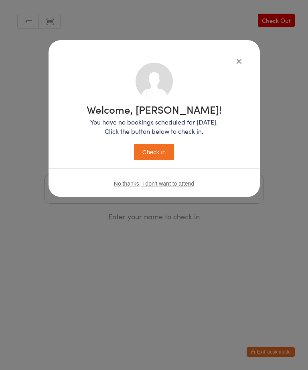
click at [154, 149] on button "Check in" at bounding box center [154, 152] width 40 height 16
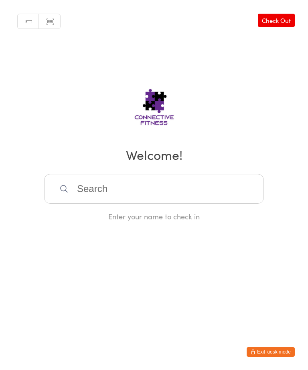
click at [156, 191] on input "search" at bounding box center [154, 189] width 220 height 30
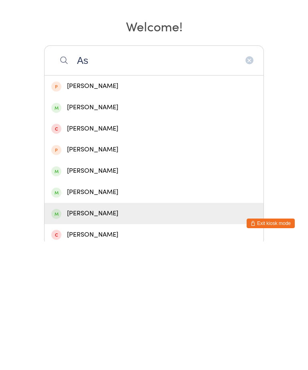
type input "As"
click at [111, 331] on div "[PERSON_NAME]" at bounding box center [154, 341] width 219 height 21
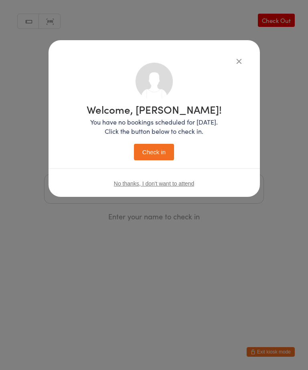
click at [158, 152] on button "Check in" at bounding box center [154, 152] width 40 height 16
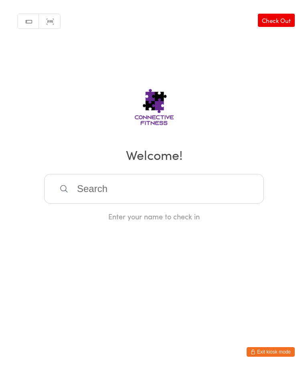
click at [110, 197] on input "search" at bounding box center [154, 189] width 220 height 30
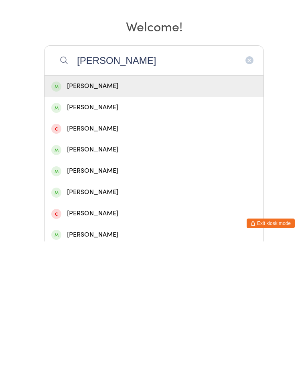
type input "Anna"
click at [106, 230] on div "Anna Curtis" at bounding box center [153, 235] width 205 height 11
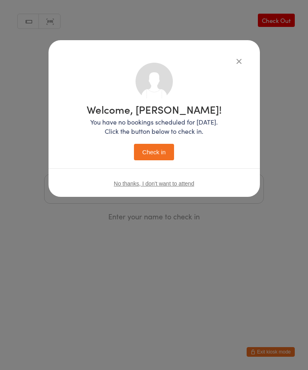
click at [174, 151] on button "Check in" at bounding box center [154, 152] width 40 height 16
